Goal: Task Accomplishment & Management: Complete application form

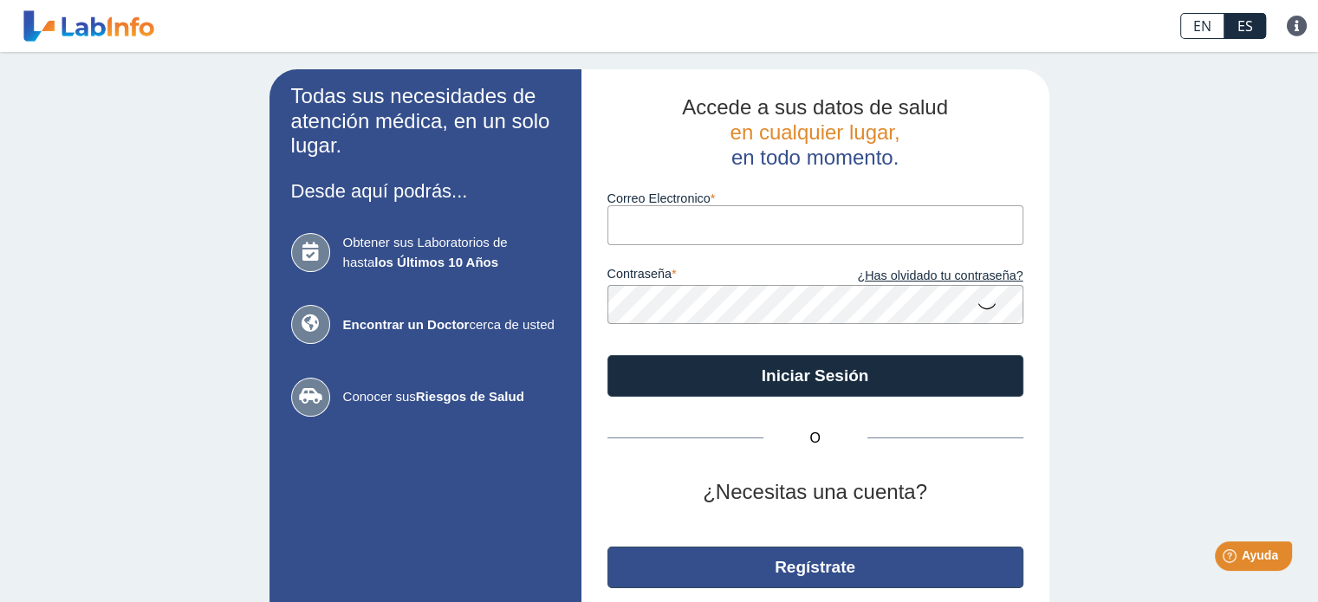
click at [810, 554] on button "Regístrate" at bounding box center [816, 568] width 416 height 42
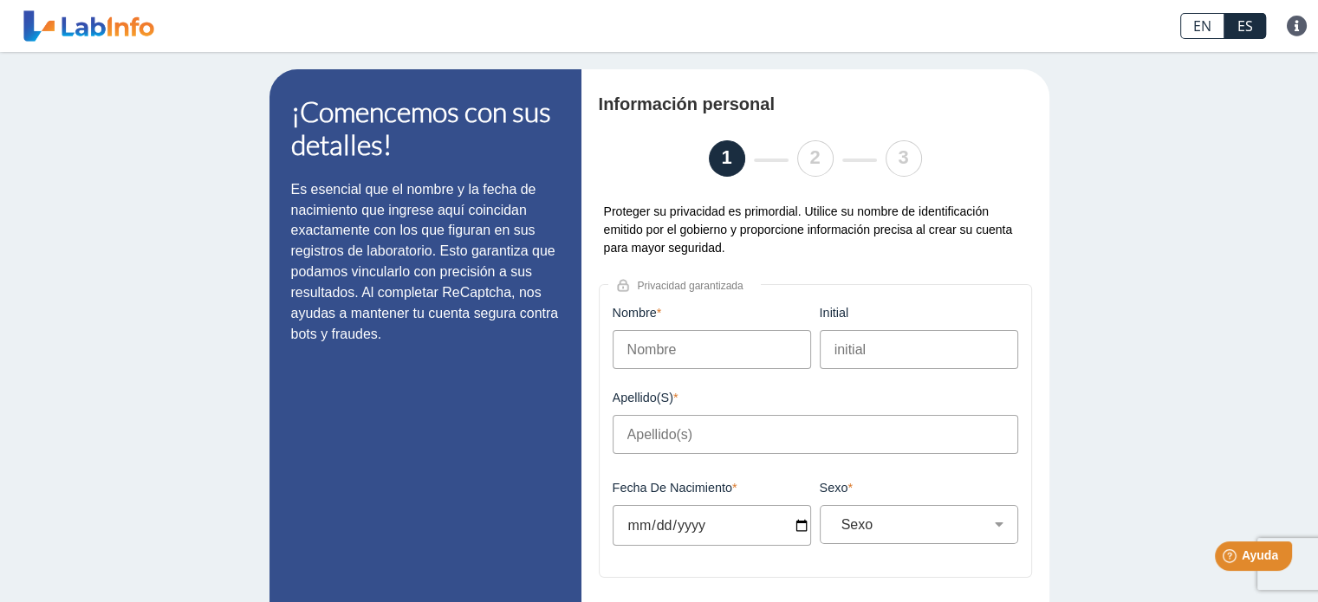
click at [662, 355] on input "Nombre" at bounding box center [712, 349] width 198 height 39
type input "[PERSON_NAME]"
click at [852, 358] on input "initial" at bounding box center [919, 349] width 198 height 39
type input "g"
click at [750, 422] on input "Apellido(s)" at bounding box center [816, 434] width 406 height 39
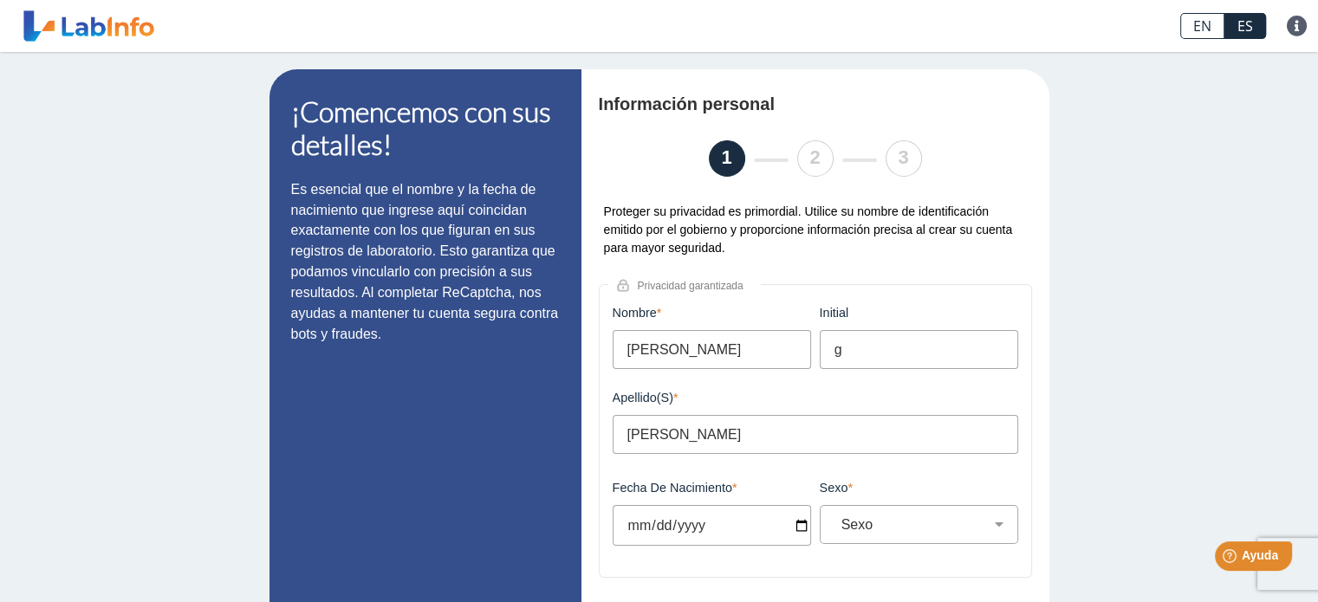
type input "[PERSON_NAME]"
click at [786, 533] on input "Fecha de Nacimiento" at bounding box center [712, 525] width 198 height 41
type input "[DATE]"
select select
click at [704, 531] on input "[DATE]" at bounding box center [712, 525] width 198 height 41
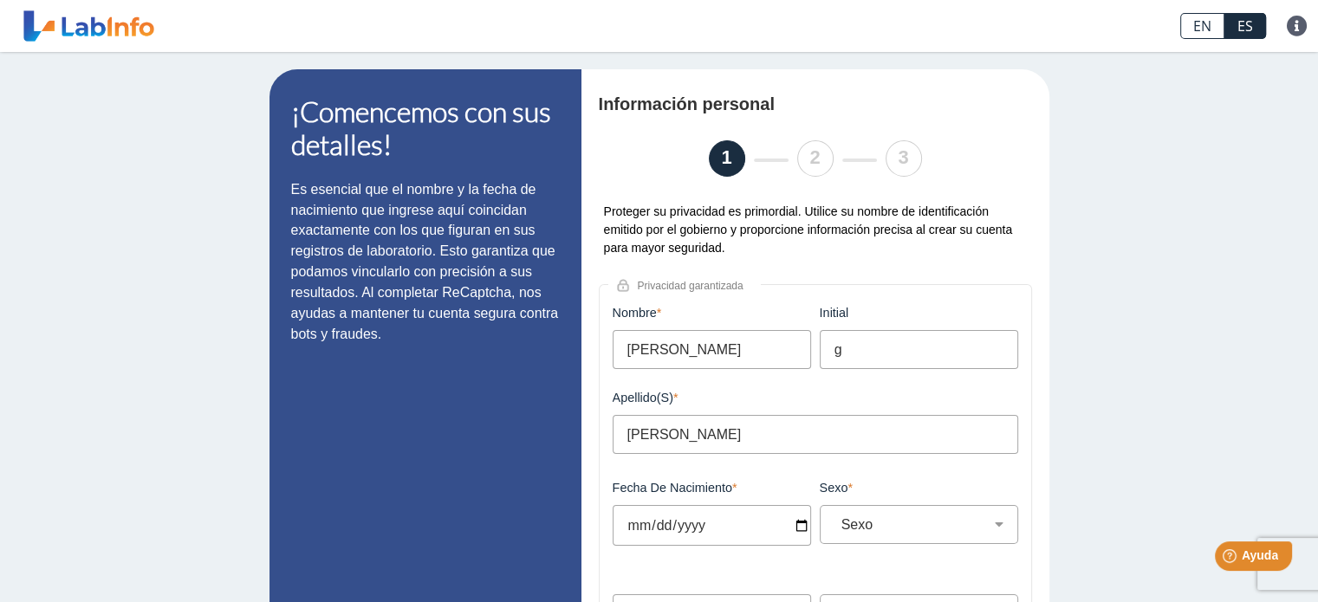
click at [660, 529] on input "[DATE]" at bounding box center [712, 525] width 198 height 41
click at [725, 539] on input "[DATE]" at bounding box center [712, 525] width 198 height 41
click at [794, 533] on input "[DATE]" at bounding box center [712, 525] width 198 height 41
type input "[DATE]"
click at [933, 522] on select "Sexo Masculino Femenino" at bounding box center [926, 525] width 183 height 16
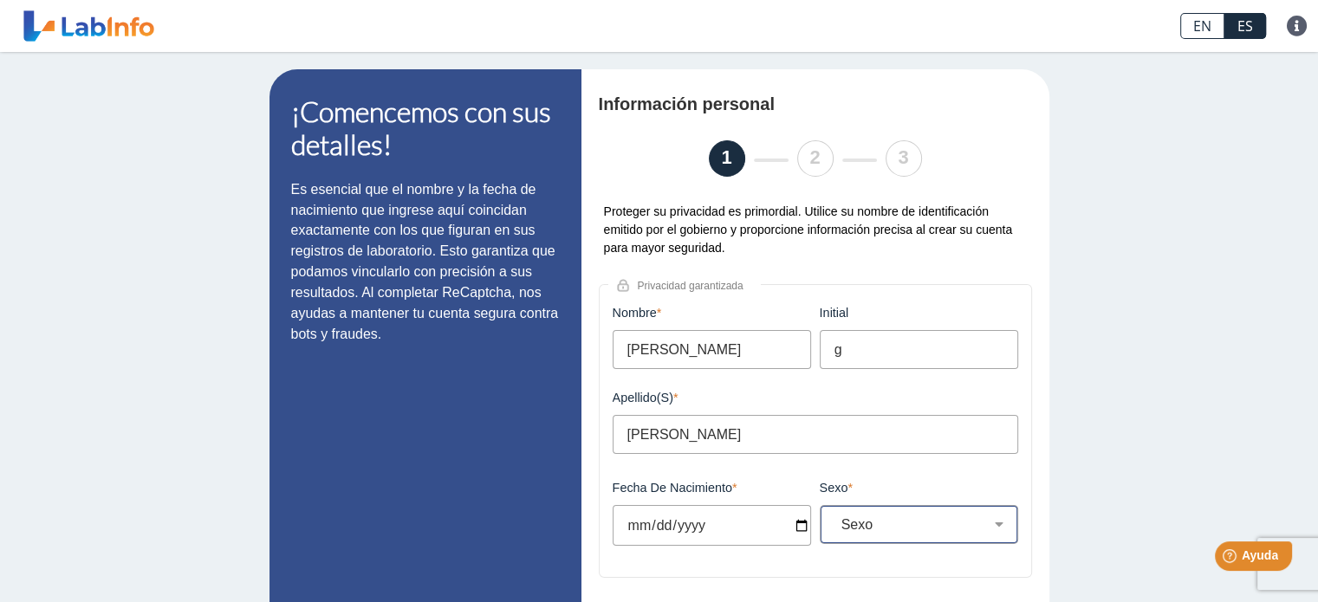
select select "M"
click at [835, 518] on select "Sexo Masculino Femenino" at bounding box center [926, 525] width 183 height 16
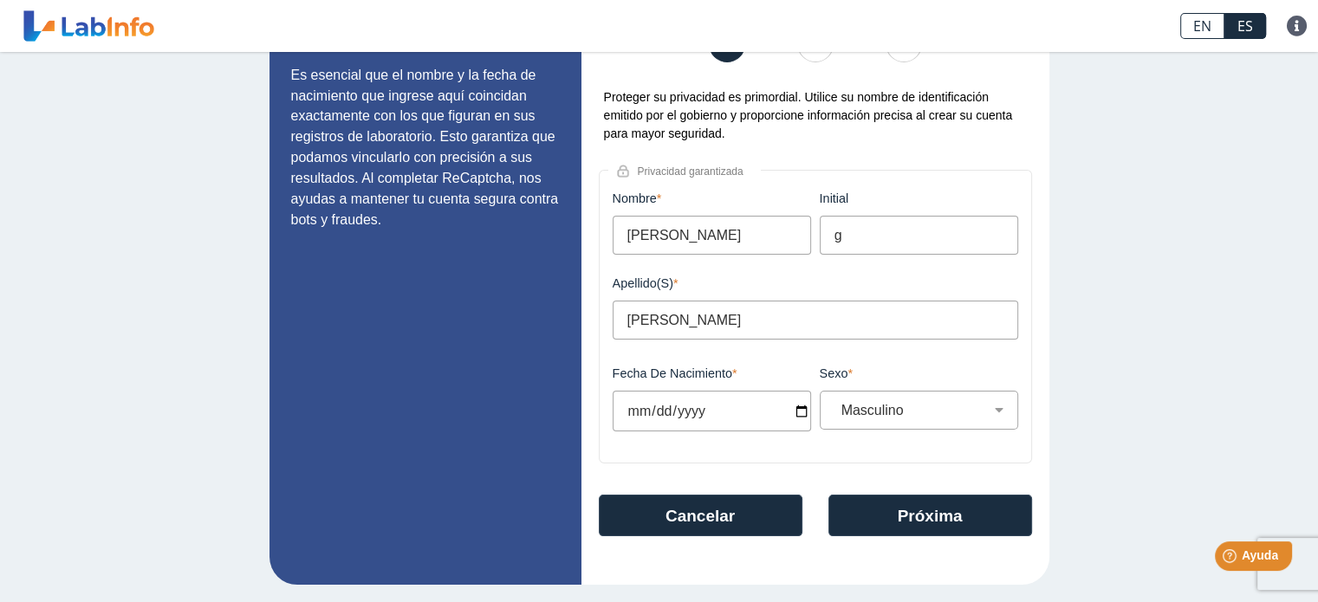
click at [929, 537] on div "Información personal 1 2 3 Proteger su privacidad es primordial. Utilice su nom…" at bounding box center [816, 270] width 468 height 630
click at [921, 523] on button "Próxima" at bounding box center [931, 516] width 204 height 42
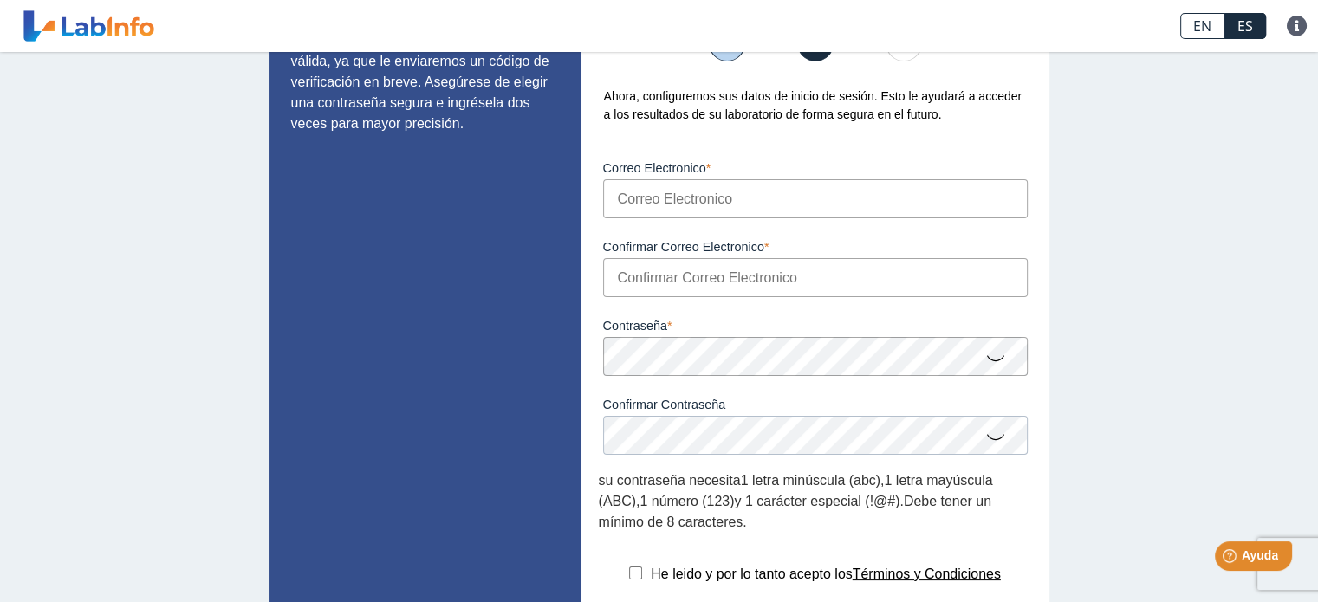
scroll to position [82, 0]
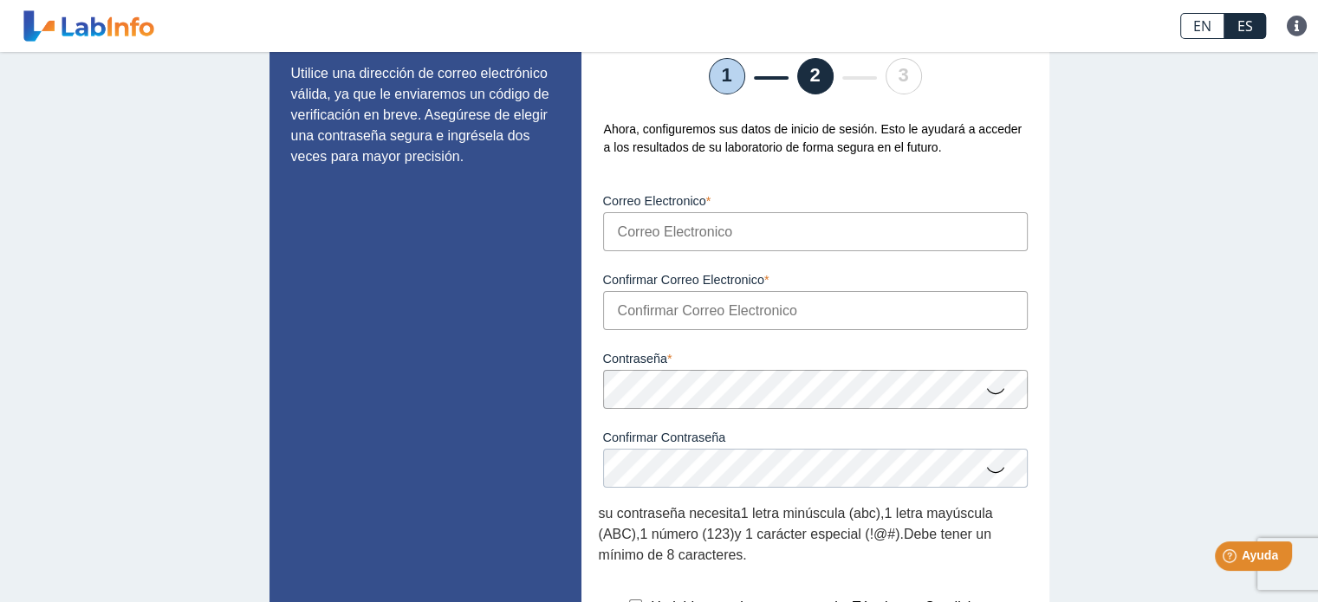
click at [680, 235] on input "Correo Electronico" at bounding box center [815, 231] width 425 height 39
type input "[EMAIL_ADDRESS][DOMAIN_NAME]"
click at [682, 315] on input "Confirmar Correo Electronico" at bounding box center [815, 310] width 425 height 39
type input "[EMAIL_ADDRESS][DOMAIN_NAME]"
click at [647, 353] on label "Contraseña" at bounding box center [815, 359] width 425 height 14
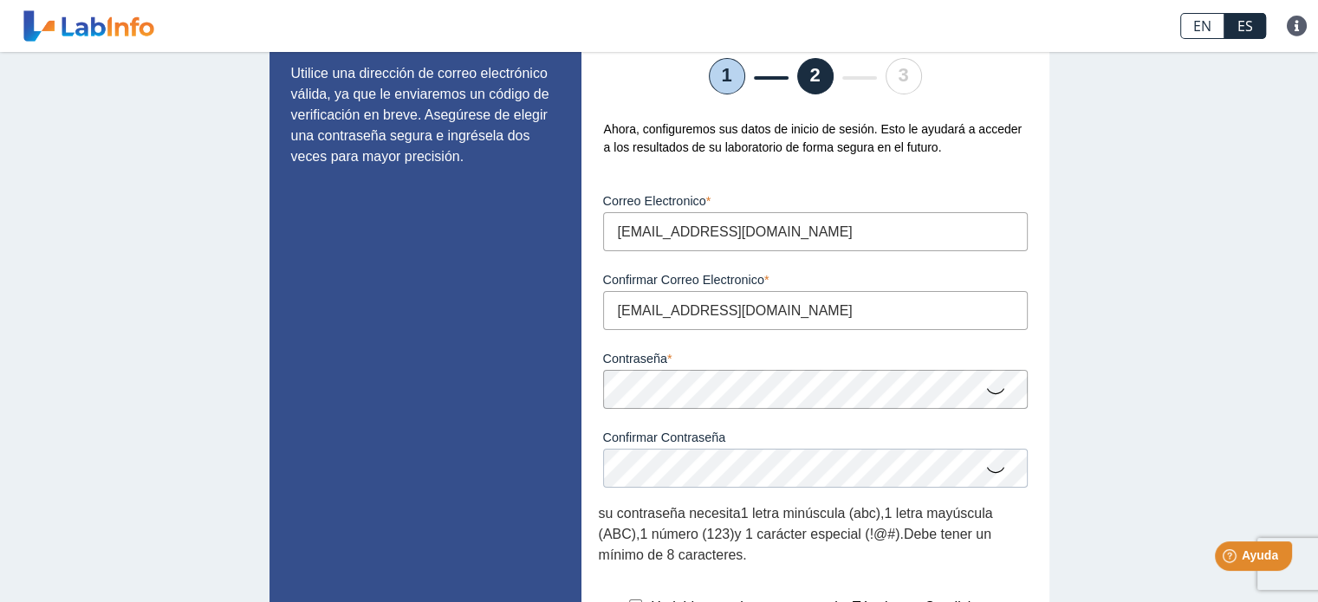
click at [642, 356] on label "Contraseña" at bounding box center [815, 359] width 425 height 14
click at [1075, 391] on div "Configure su cuenta Utilice una dirección de correo electrónico válida, ya que …" at bounding box center [659, 384] width 1318 height 829
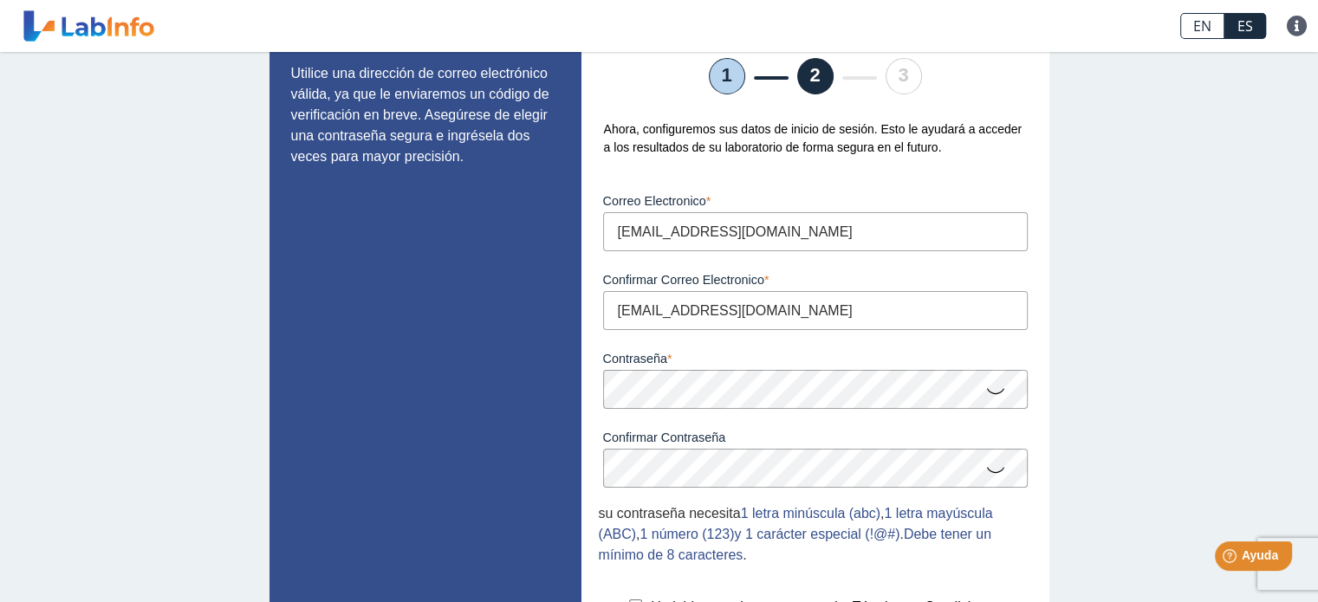
click at [985, 385] on icon at bounding box center [995, 391] width 21 height 34
click at [985, 472] on icon at bounding box center [995, 469] width 21 height 34
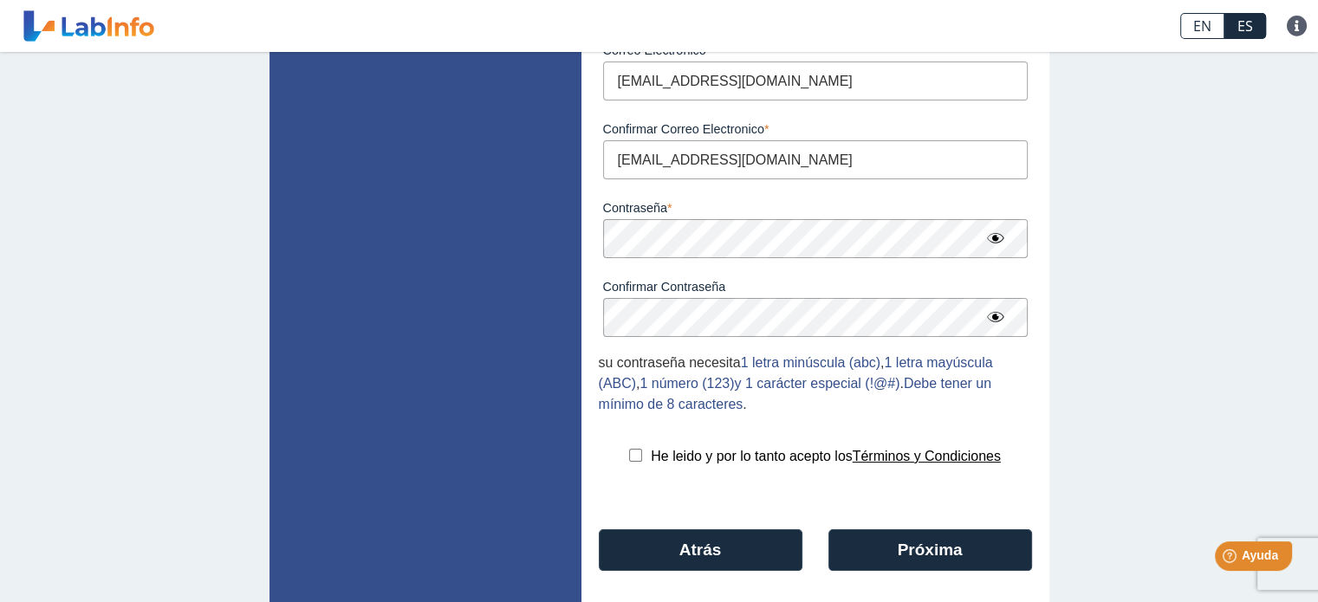
scroll to position [243, 0]
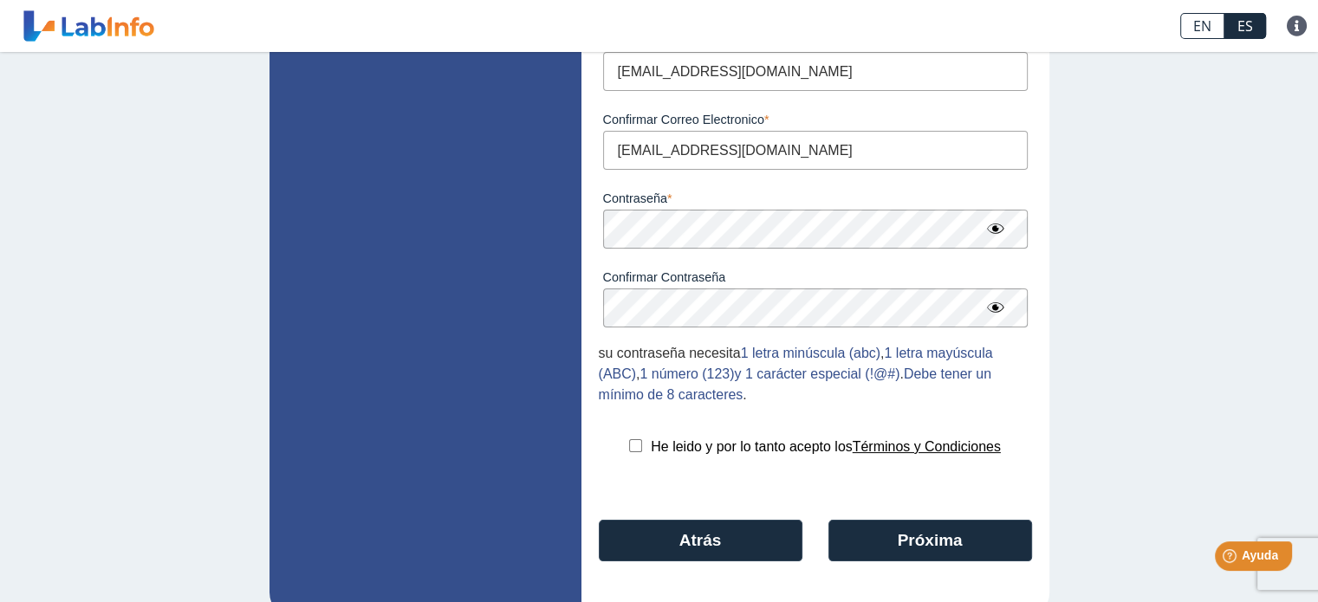
click at [629, 449] on input "checkbox" at bounding box center [635, 445] width 13 height 13
checkbox input "true"
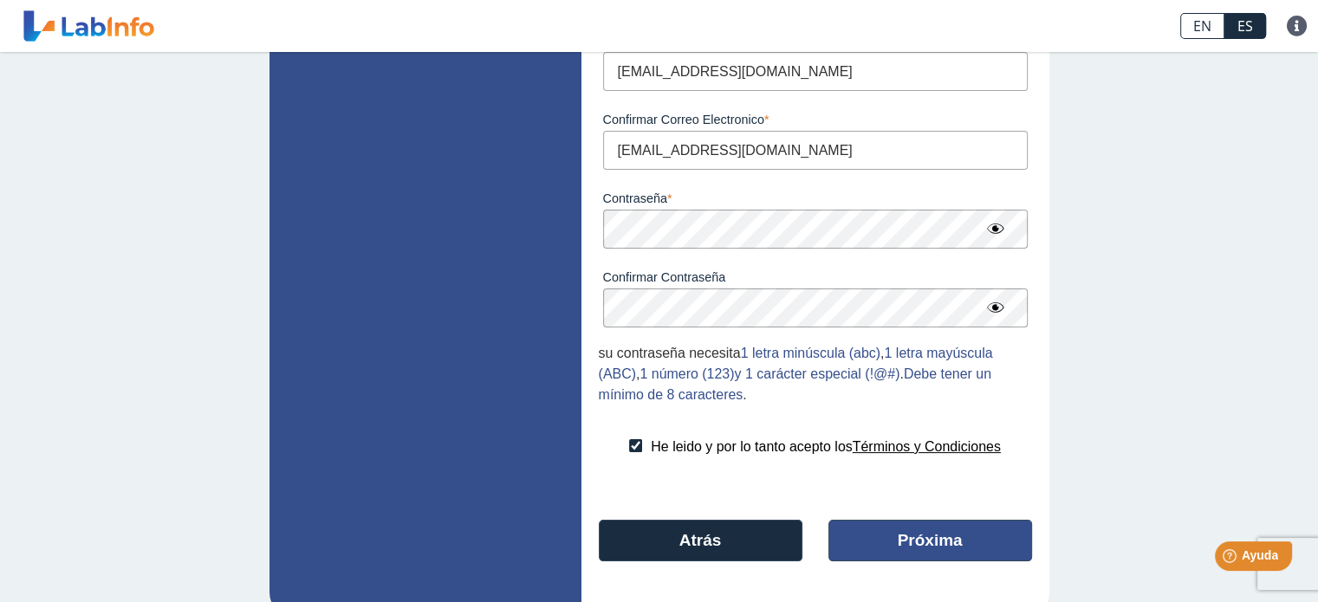
click at [898, 537] on button "Próxima" at bounding box center [931, 541] width 204 height 42
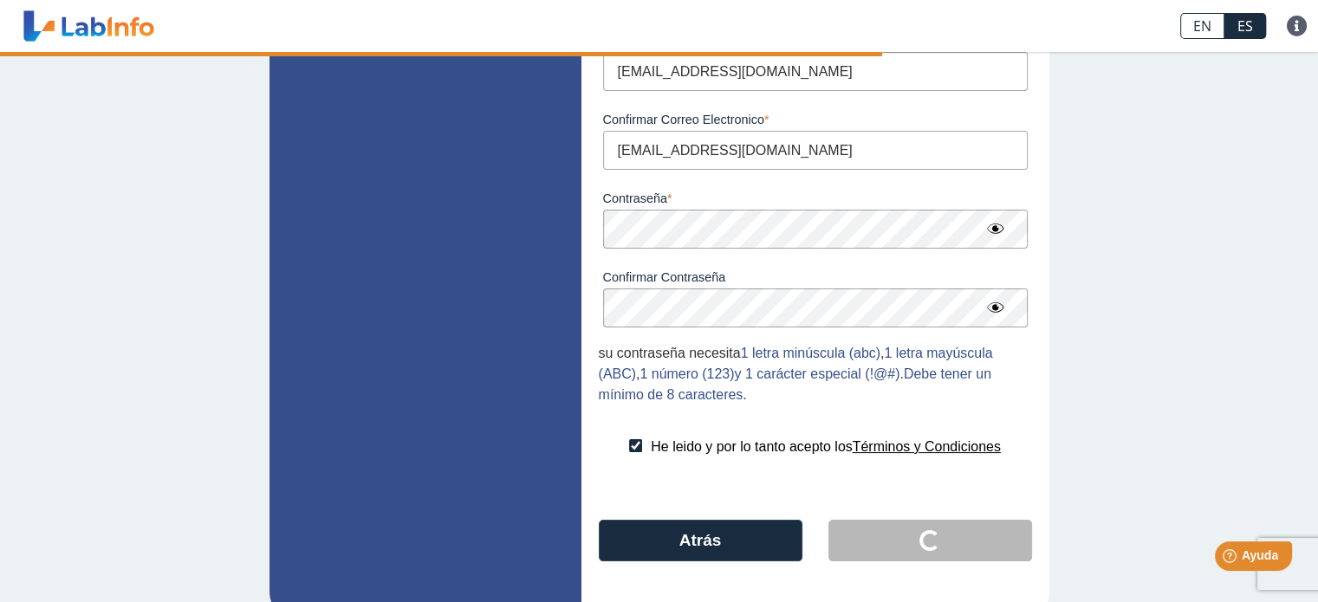
scroll to position [0, 0]
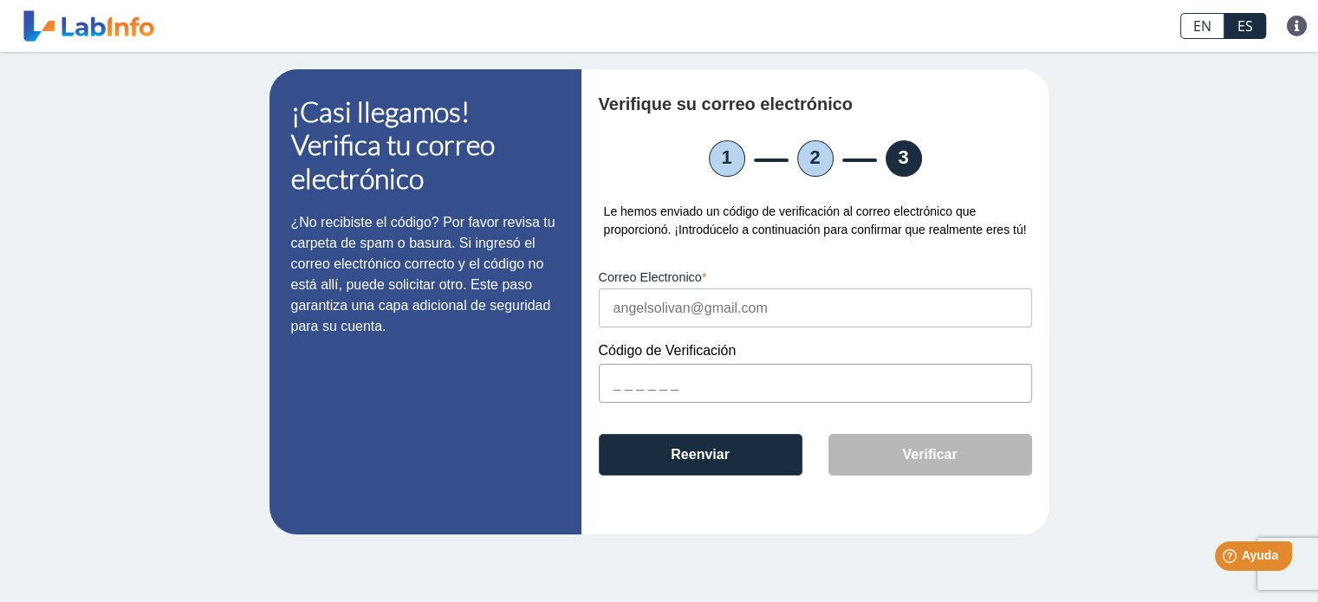
click at [707, 388] on input "text" at bounding box center [815, 383] width 433 height 39
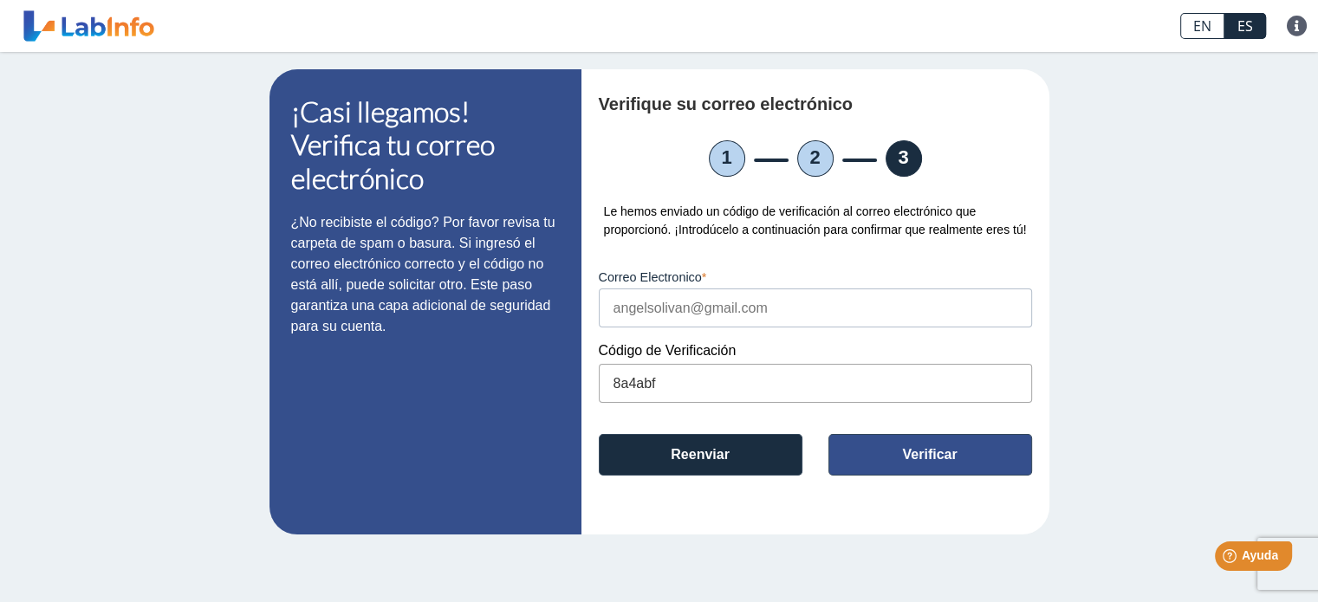
type input "8a4abf"
click at [933, 453] on button "Verificar" at bounding box center [931, 455] width 204 height 42
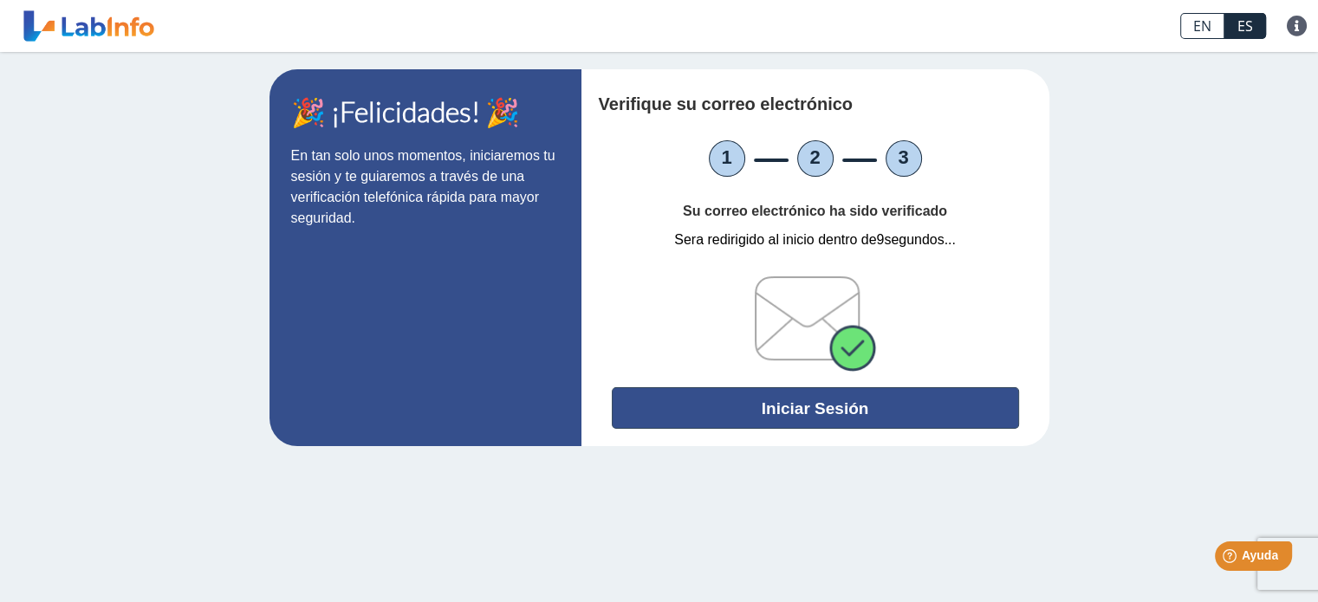
click at [848, 412] on button "Iniciar Sesión" at bounding box center [815, 408] width 407 height 42
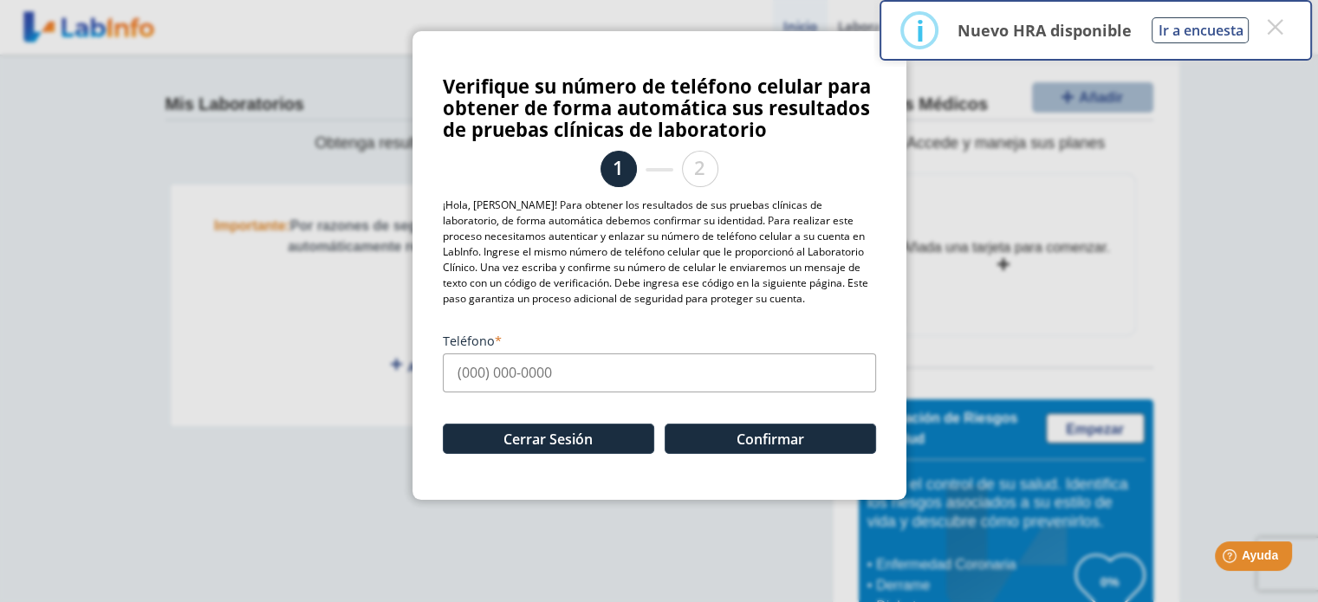
click at [478, 380] on input "Teléfono" at bounding box center [659, 373] width 433 height 39
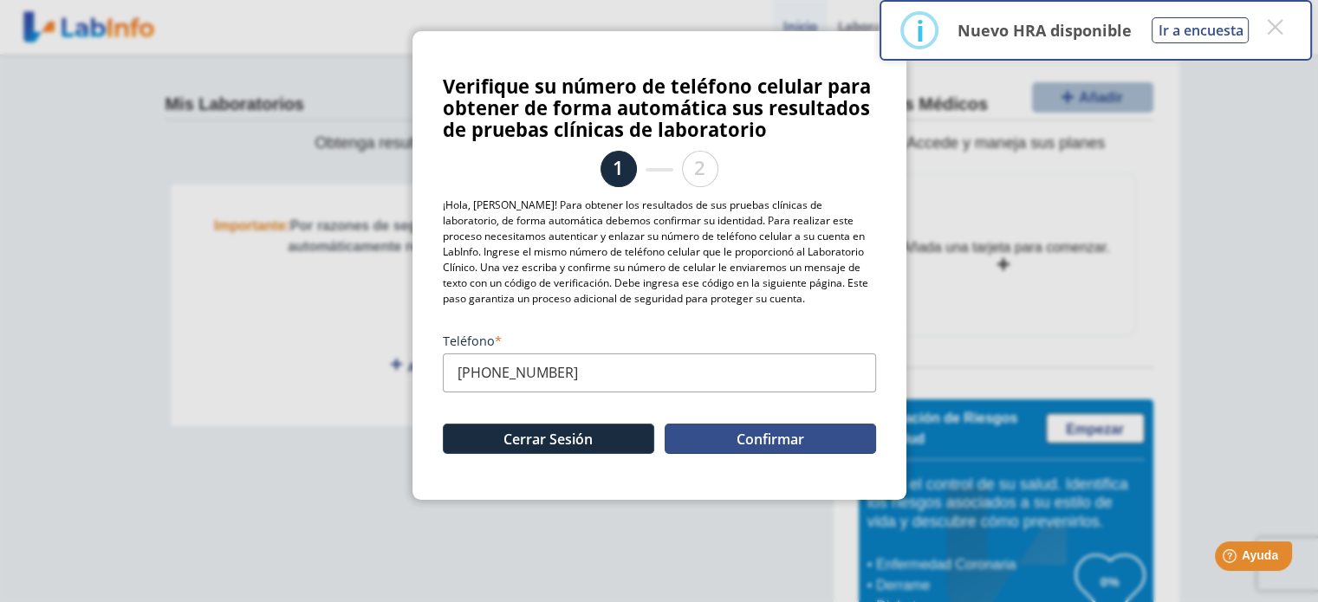
type input "[PHONE_NUMBER]"
click at [711, 432] on button "Confirmar" at bounding box center [770, 439] width 211 height 30
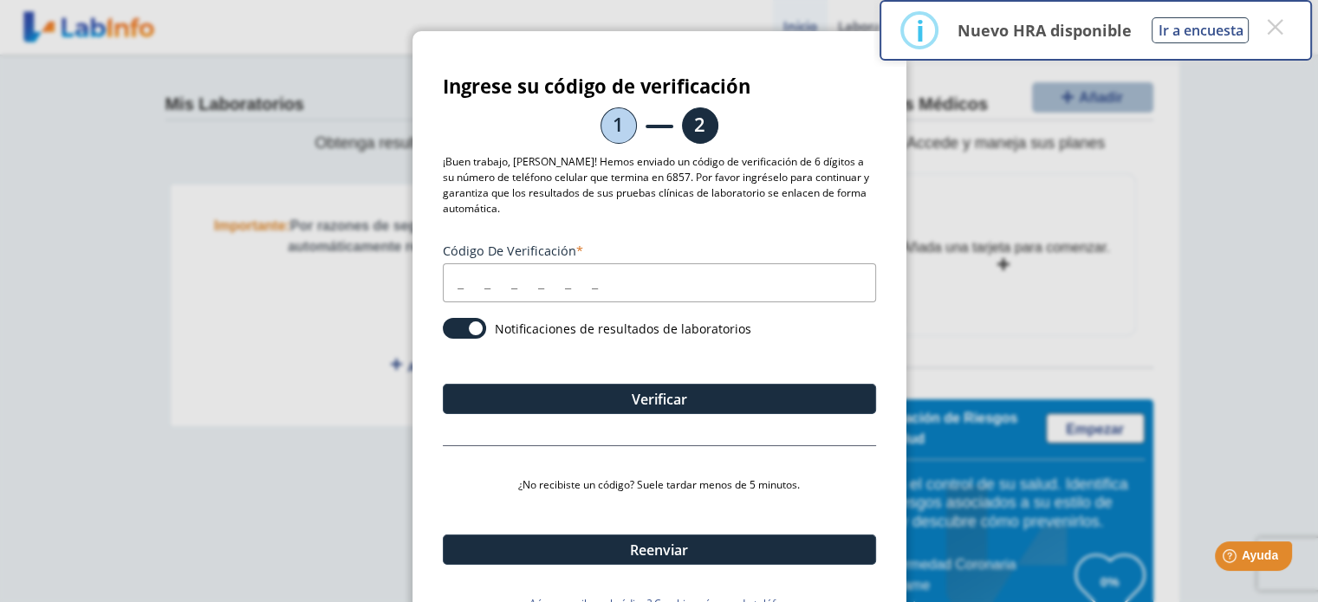
click at [457, 283] on input "Código de verificación" at bounding box center [659, 282] width 433 height 39
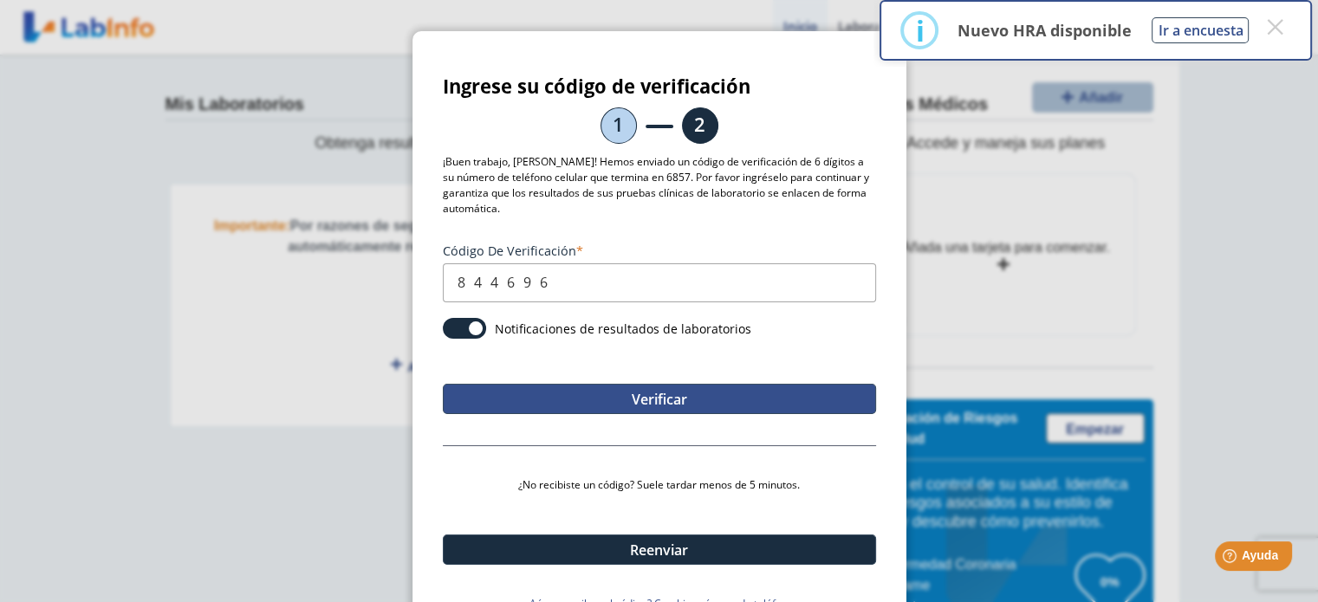
type input "844696"
click at [582, 400] on button "Verificar" at bounding box center [659, 399] width 433 height 30
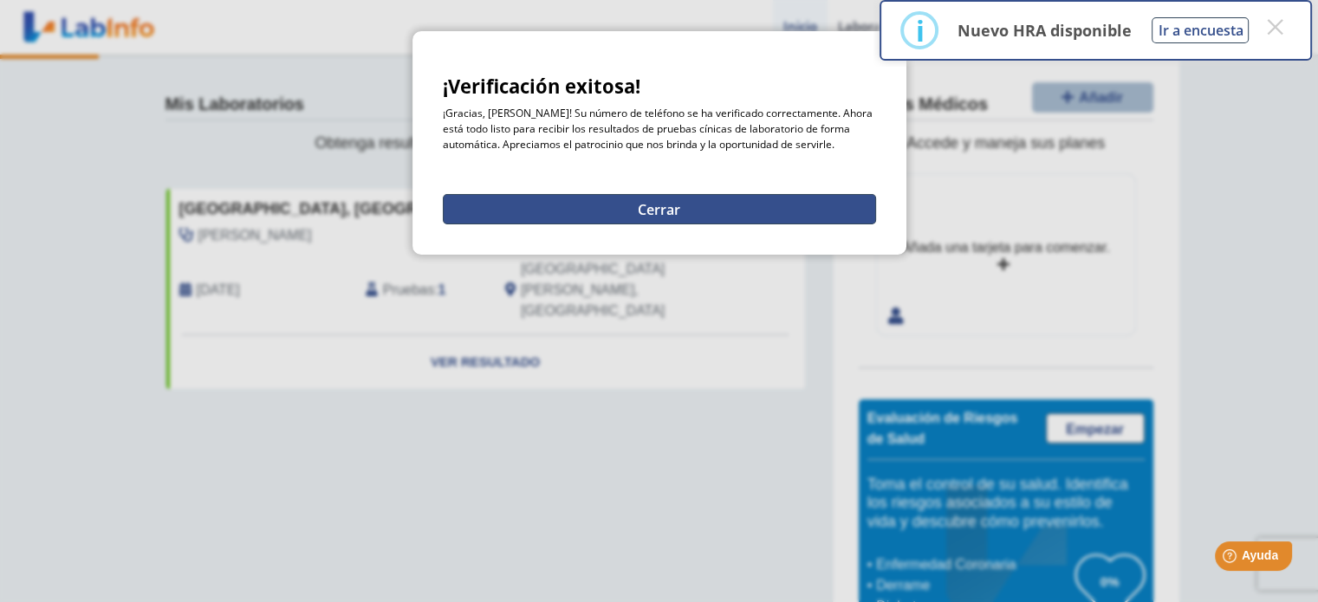
click at [675, 215] on button "Cerrar" at bounding box center [659, 209] width 433 height 30
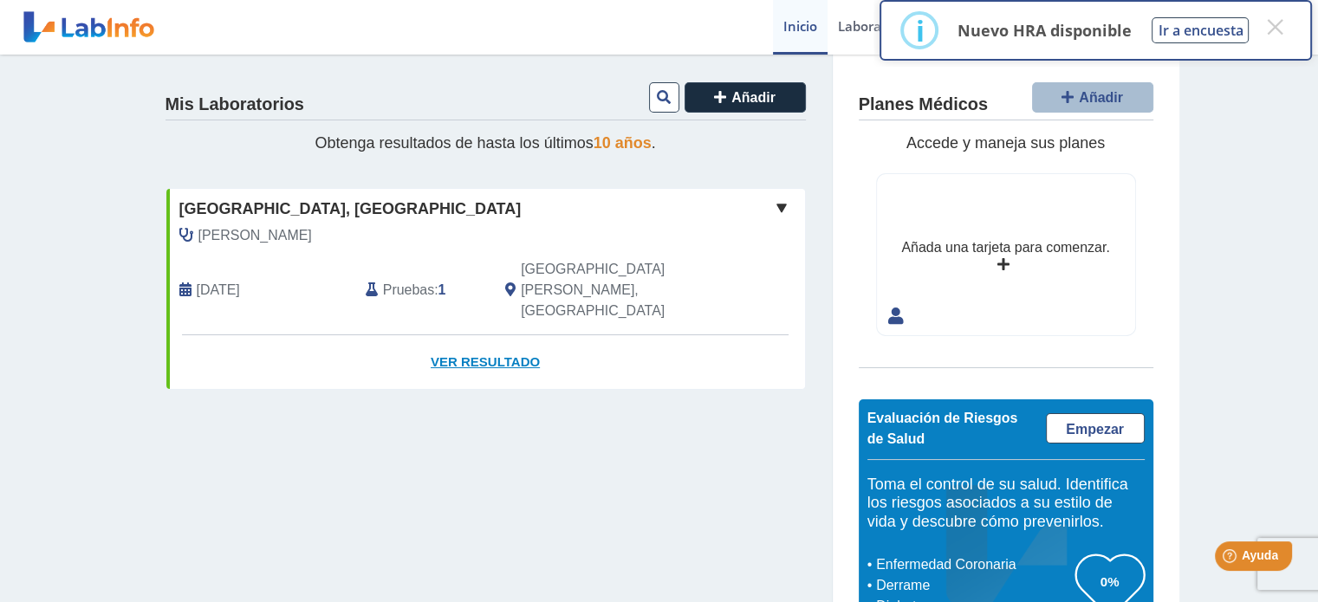
click at [465, 335] on link "Ver Resultado" at bounding box center [485, 362] width 639 height 55
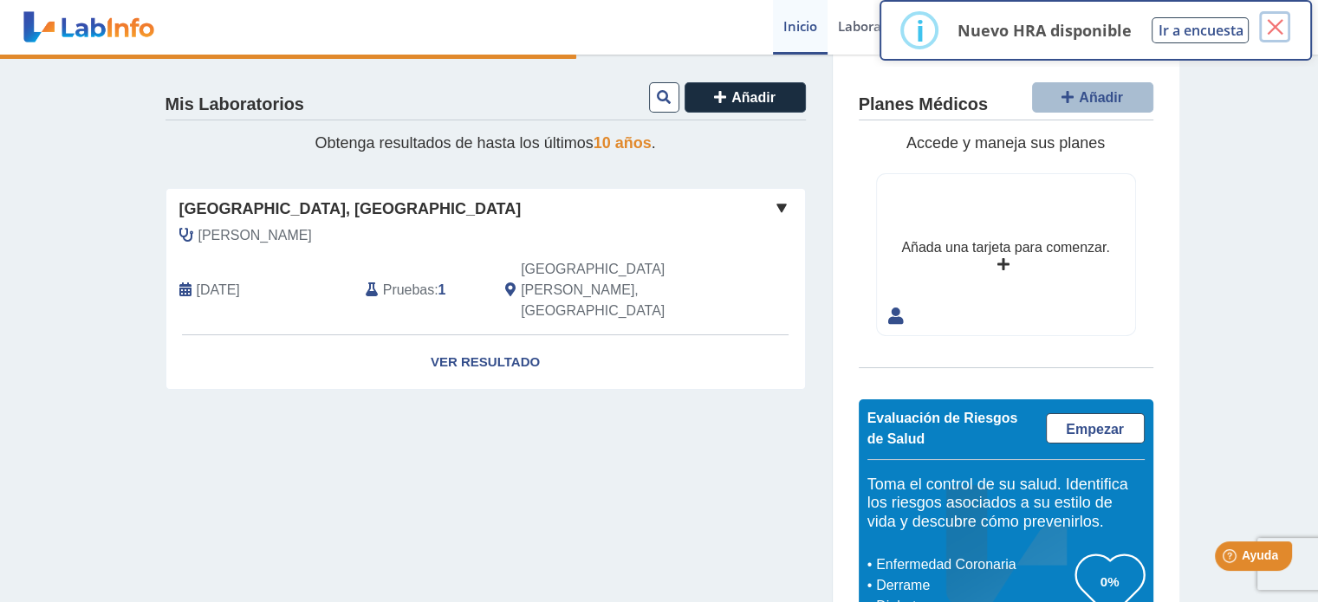
click at [1270, 24] on button "×" at bounding box center [1274, 26] width 31 height 31
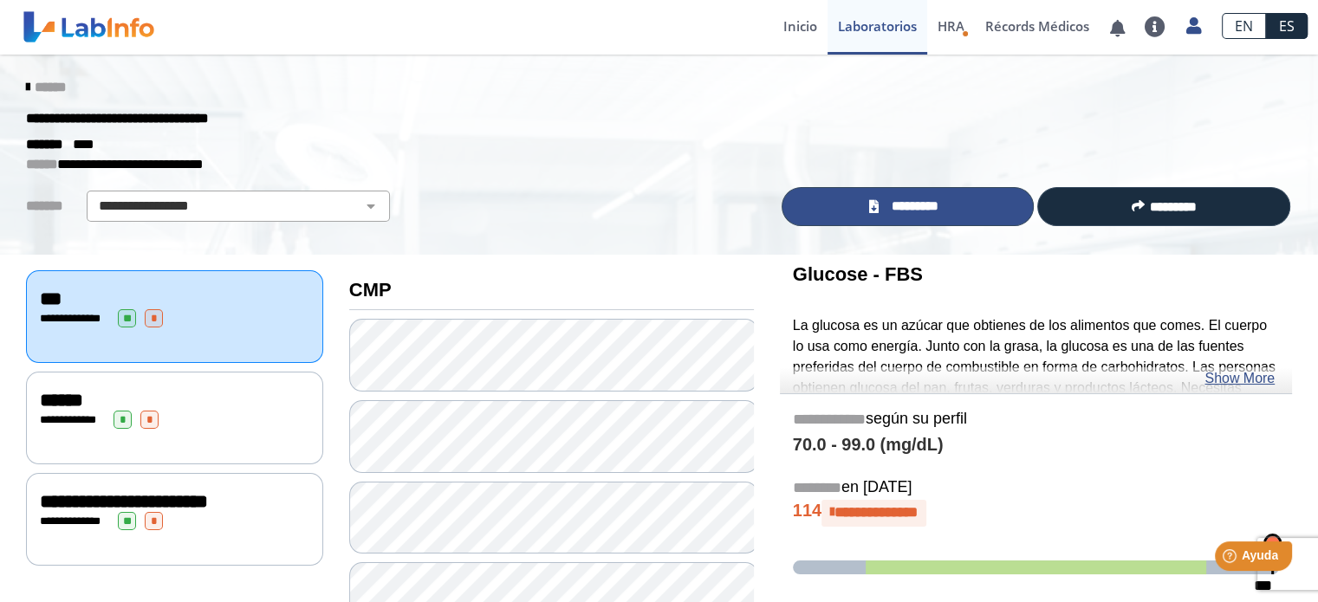
click at [908, 211] on span "*********" at bounding box center [914, 207] width 63 height 20
